Goal: Task Accomplishment & Management: Manage account settings

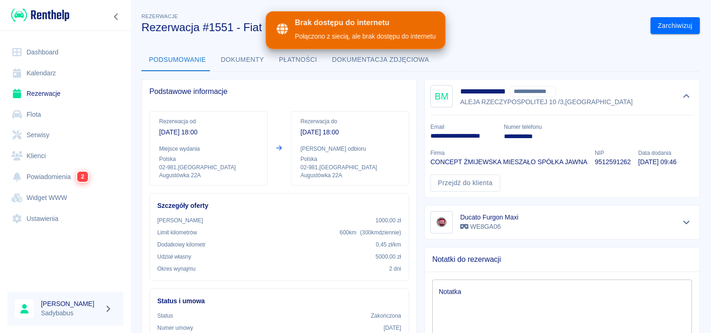
scroll to position [233, 0]
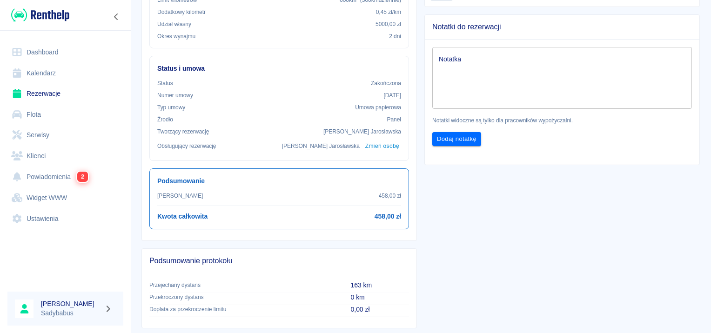
click at [48, 95] on link "Rezerwacje" at bounding box center [65, 93] width 116 height 21
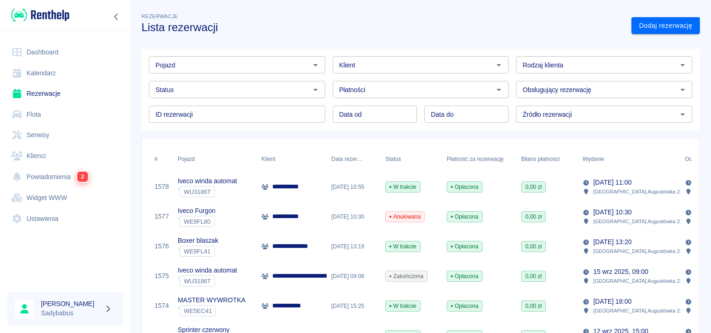
click at [219, 65] on input "Pojazd" at bounding box center [229, 65] width 155 height 12
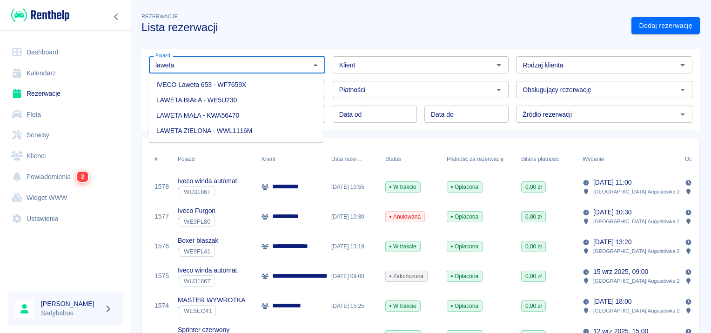
click at [225, 82] on li "IVECO Laweta 653 - WF7659X" at bounding box center [236, 84] width 174 height 15
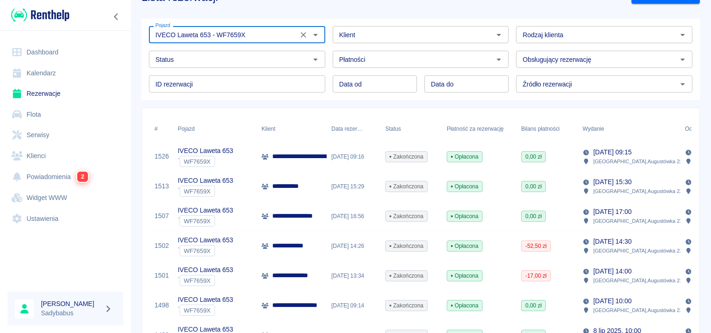
scroll to position [47, 0]
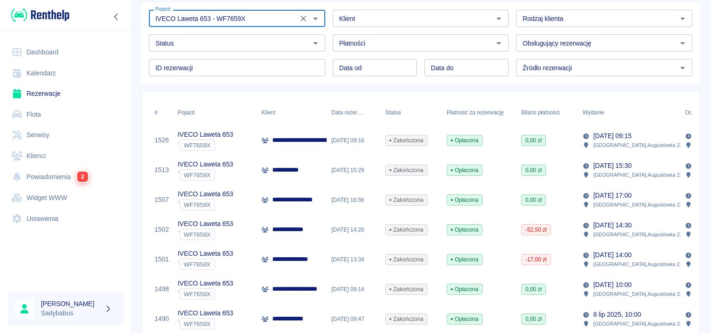
type input "IVECO Laweta 653 - WF7659X"
click at [296, 133] on div "**********" at bounding box center [292, 141] width 70 height 30
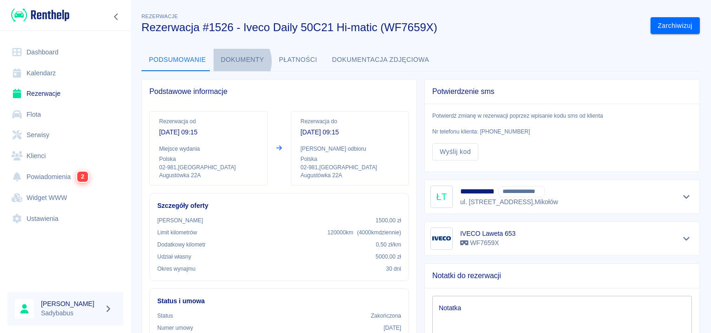
click at [234, 61] on button "Dokumenty" at bounding box center [243, 60] width 58 height 22
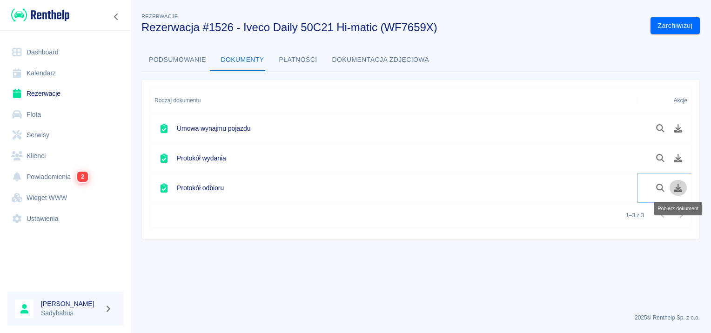
click at [678, 187] on icon "Pobierz dokument" at bounding box center [678, 188] width 11 height 8
